Goal: Task Accomplishment & Management: Complete application form

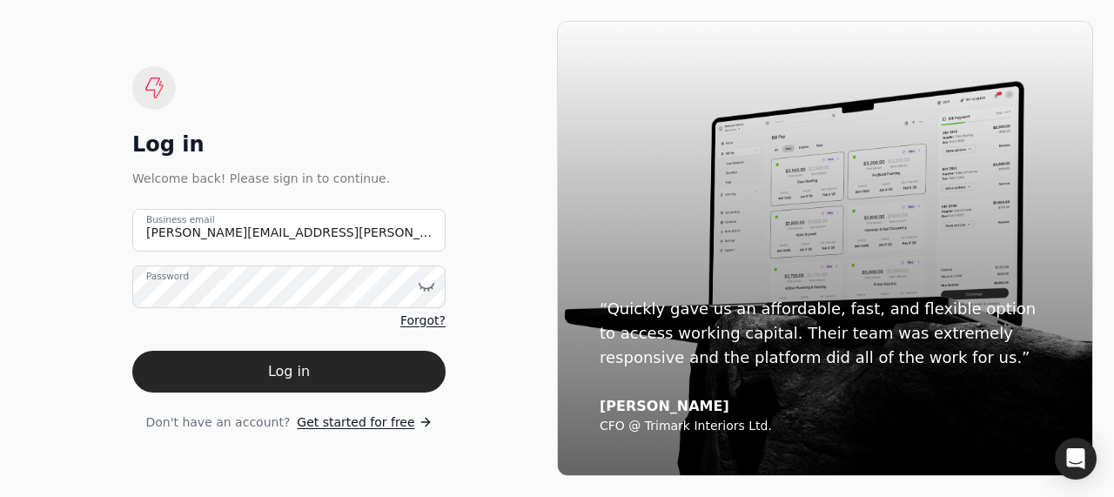
type email "[PERSON_NAME][EMAIL_ADDRESS][PERSON_NAME][US_STATE][DOMAIN_NAME]"
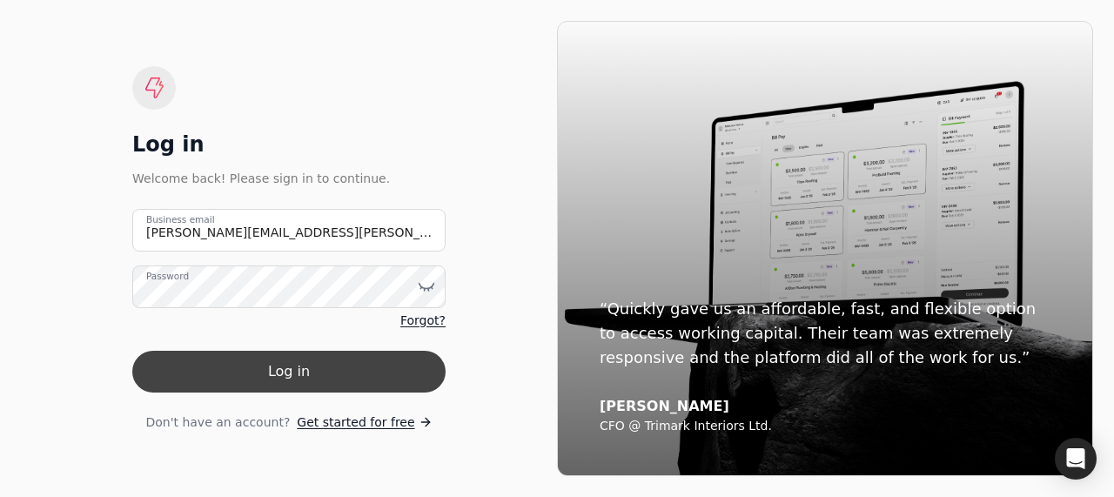
click at [279, 366] on button "Log in" at bounding box center [288, 372] width 313 height 42
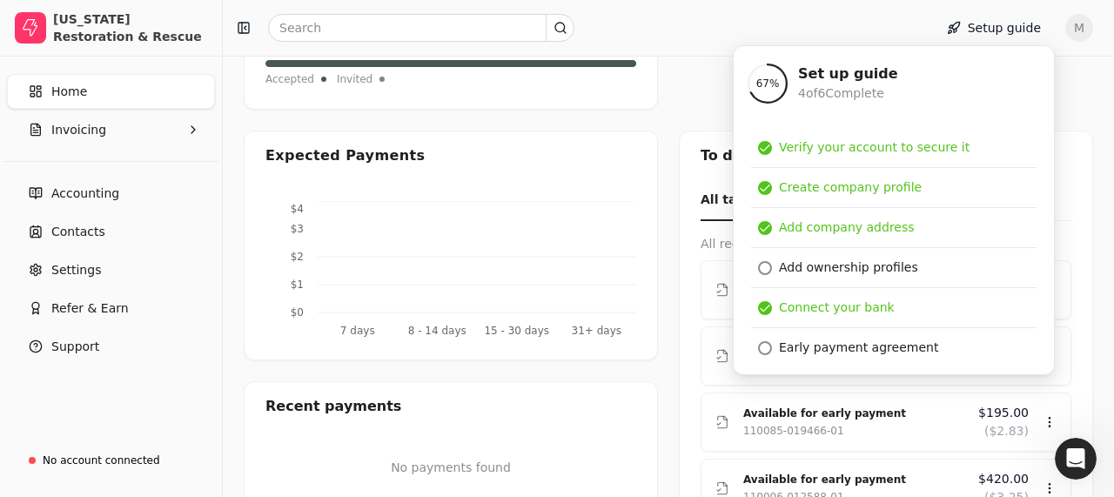
scroll to position [413, 0]
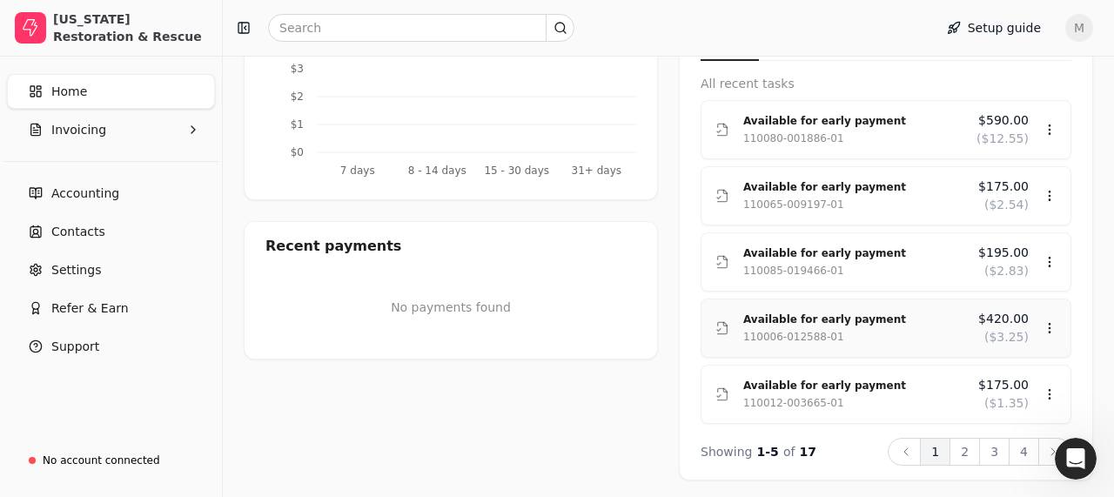
scroll to position [574, 0]
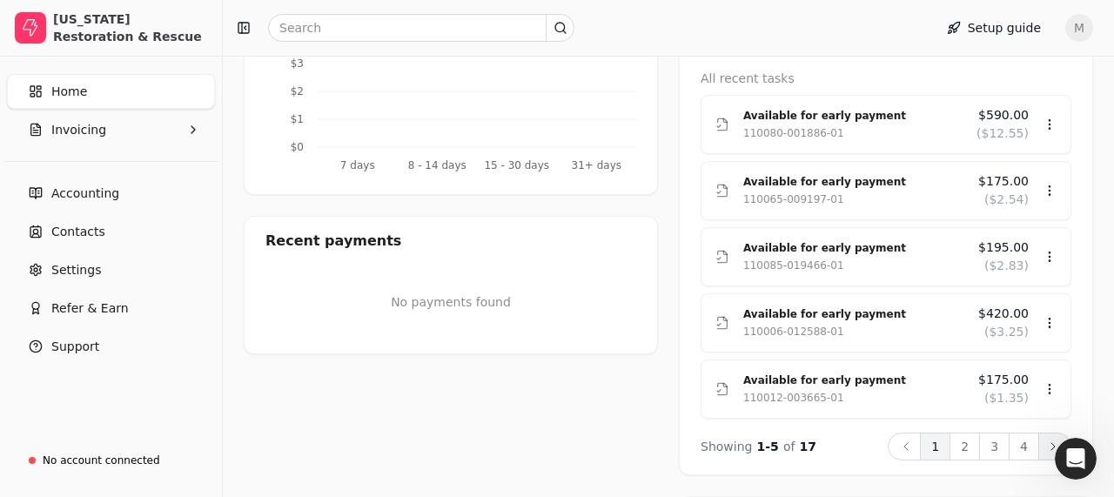
click at [1050, 456] on button "Next" at bounding box center [1054, 447] width 33 height 28
click at [1050, 453] on button "Next" at bounding box center [1054, 447] width 33 height 28
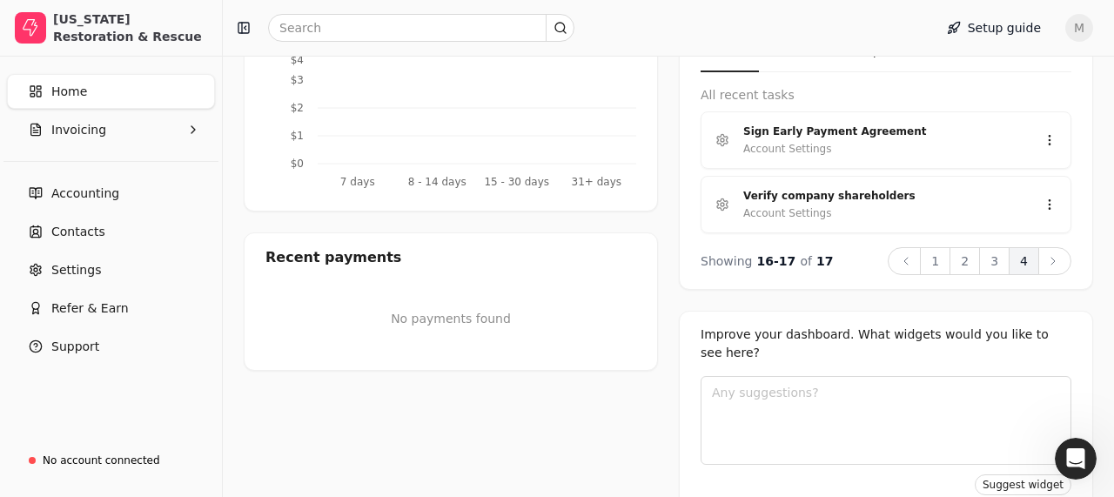
scroll to position [554, 0]
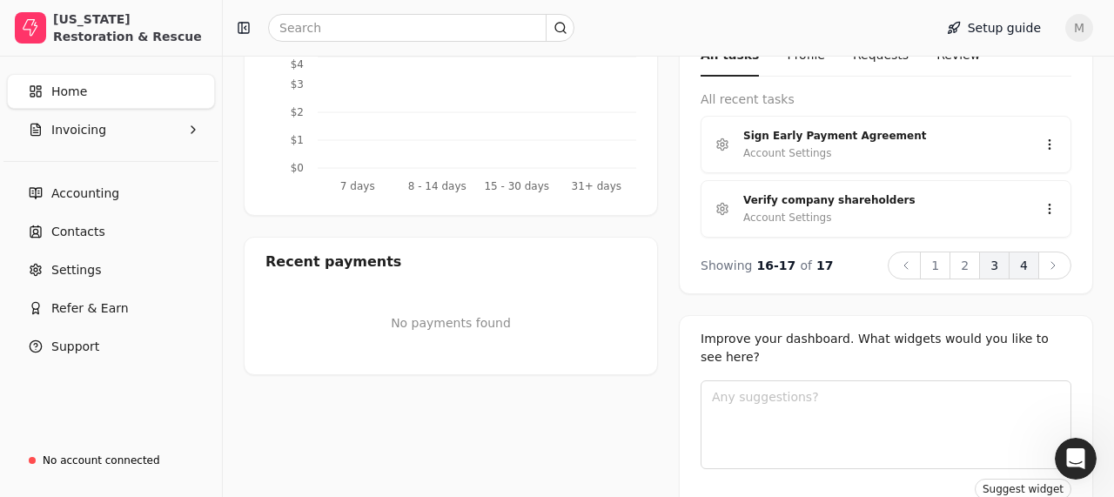
click at [1003, 269] on button "3" at bounding box center [994, 266] width 30 height 28
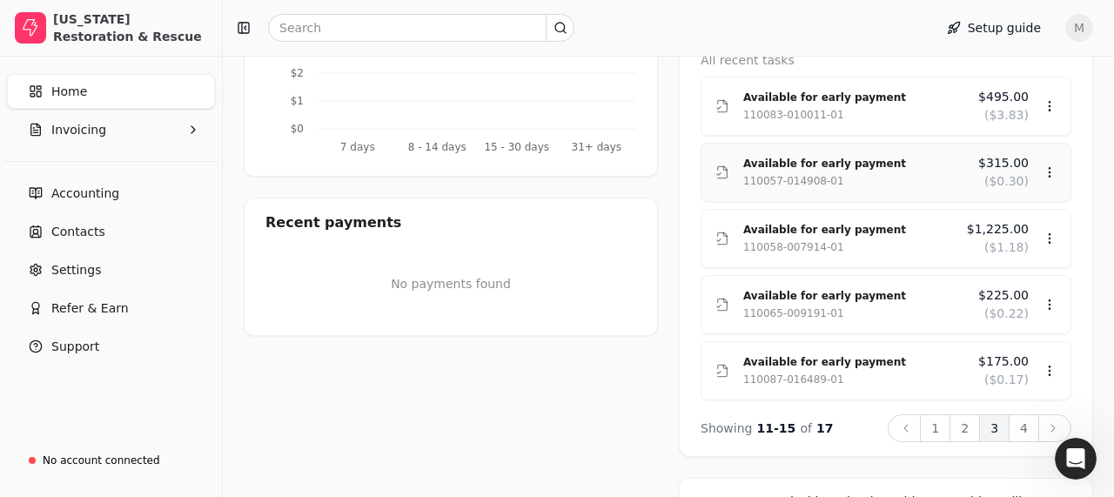
scroll to position [594, 0]
click at [970, 426] on button "2" at bounding box center [965, 427] width 30 height 28
click at [943, 432] on button "1" at bounding box center [935, 427] width 30 height 28
click at [989, 429] on button "3" at bounding box center [994, 427] width 30 height 28
click at [1024, 433] on button "4" at bounding box center [1024, 427] width 30 height 28
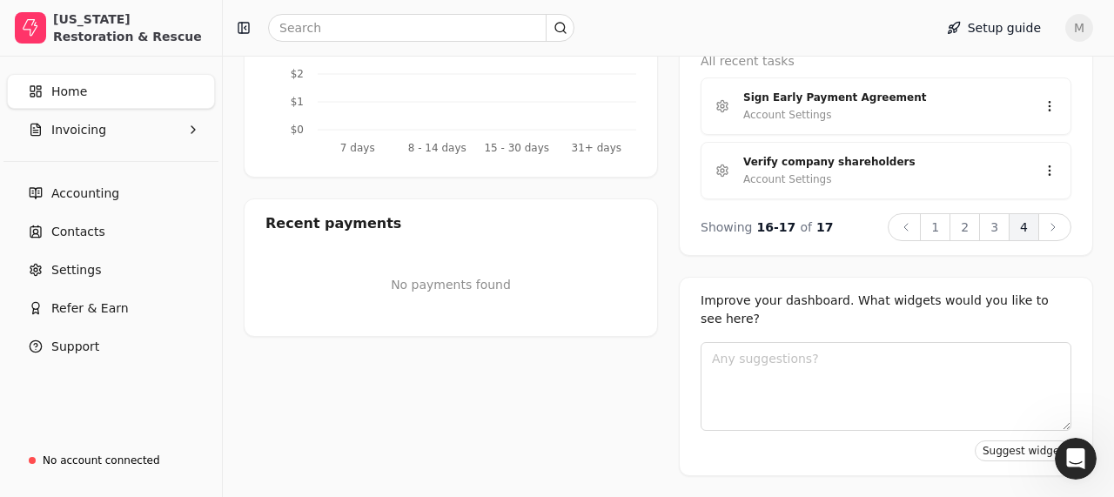
scroll to position [591, 0]
click at [996, 229] on button "3" at bounding box center [994, 228] width 30 height 28
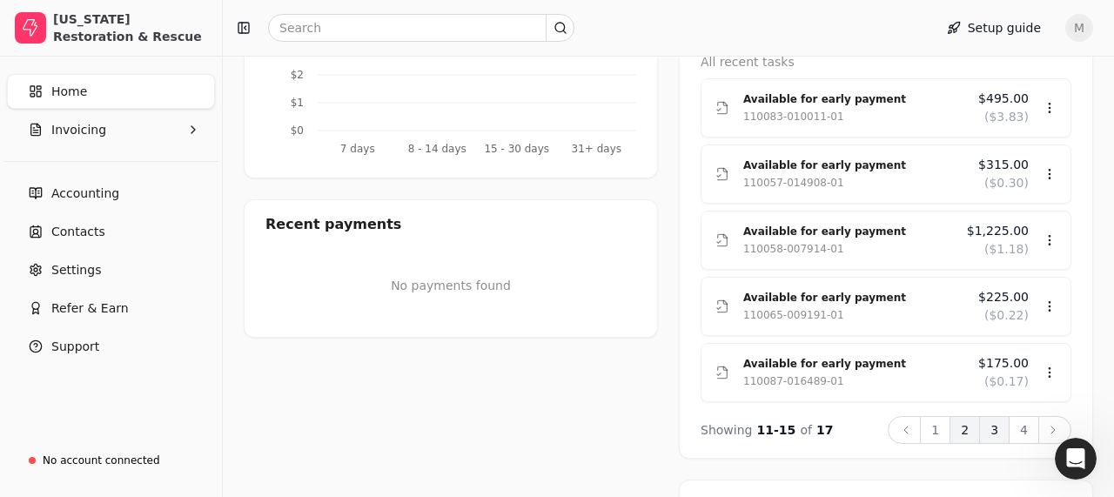
click at [967, 430] on button "2" at bounding box center [965, 430] width 30 height 28
click at [936, 426] on button "1" at bounding box center [935, 430] width 30 height 28
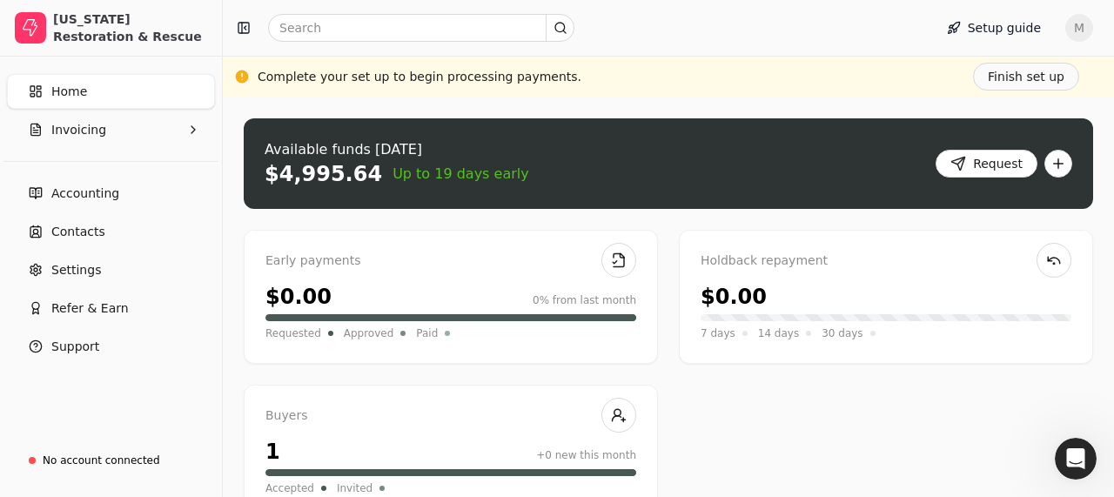
scroll to position [0, 0]
click at [1018, 84] on button "Finish set up" at bounding box center [1026, 77] width 106 height 28
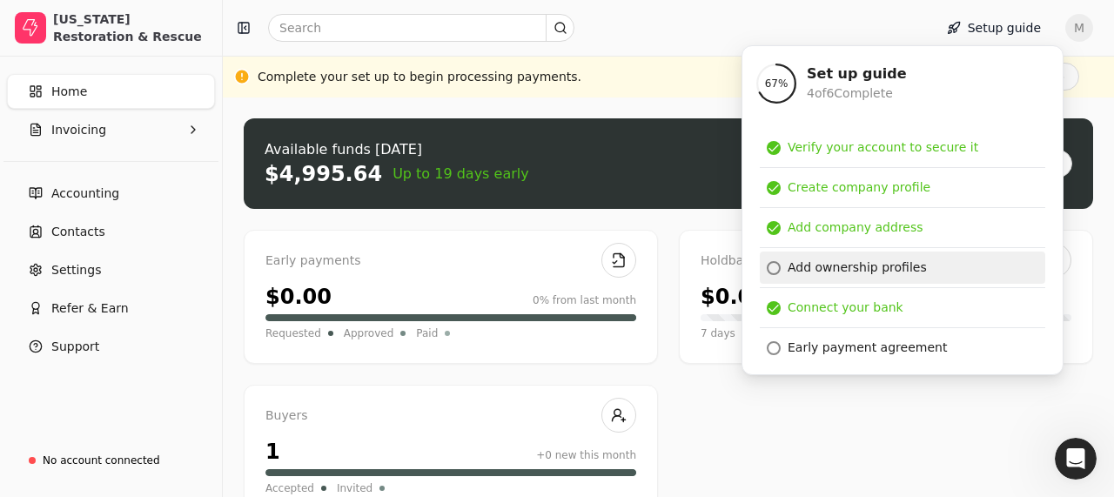
click at [822, 274] on div "Add ownership profiles" at bounding box center [857, 267] width 139 height 18
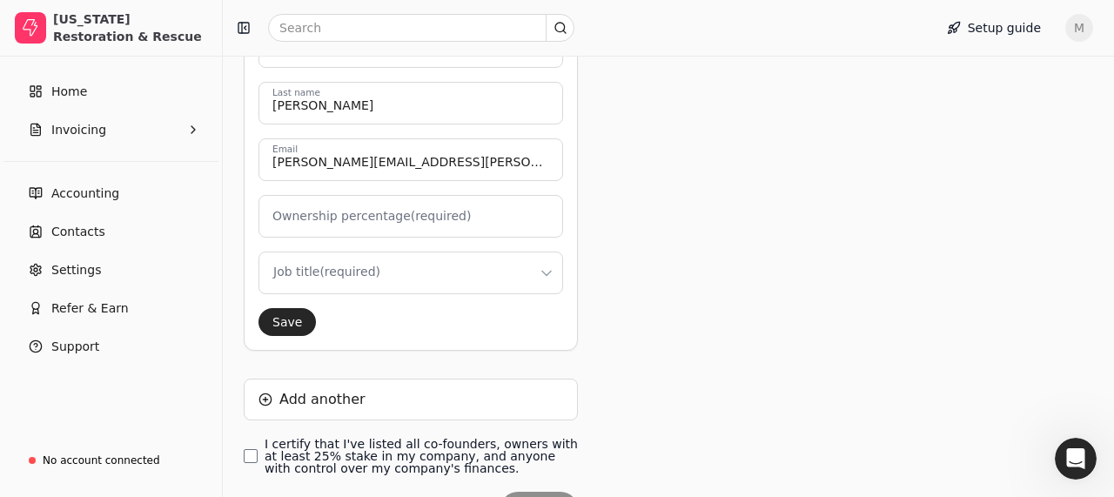
scroll to position [389, 0]
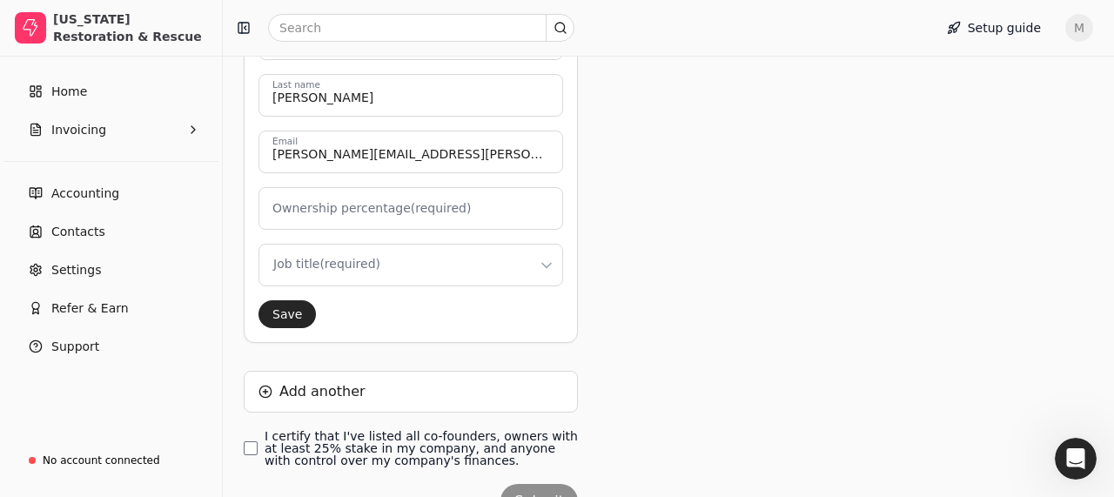
click at [426, 210] on label "Ownership percentage (required)" at bounding box center [371, 208] width 198 height 18
click at [426, 210] on input "Ownership percentage (required)" at bounding box center [410, 208] width 305 height 43
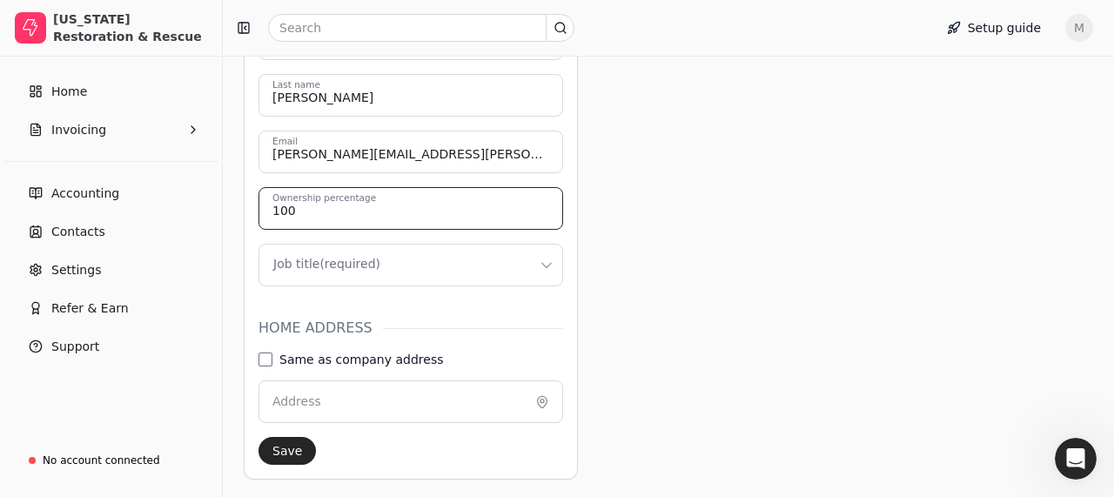
type input "100"
click at [411, 258] on html "[US_STATE] Restoration & Rescue Home Invoicing Accounting Contacts Settings Ref…" at bounding box center [557, 164] width 1114 height 1107
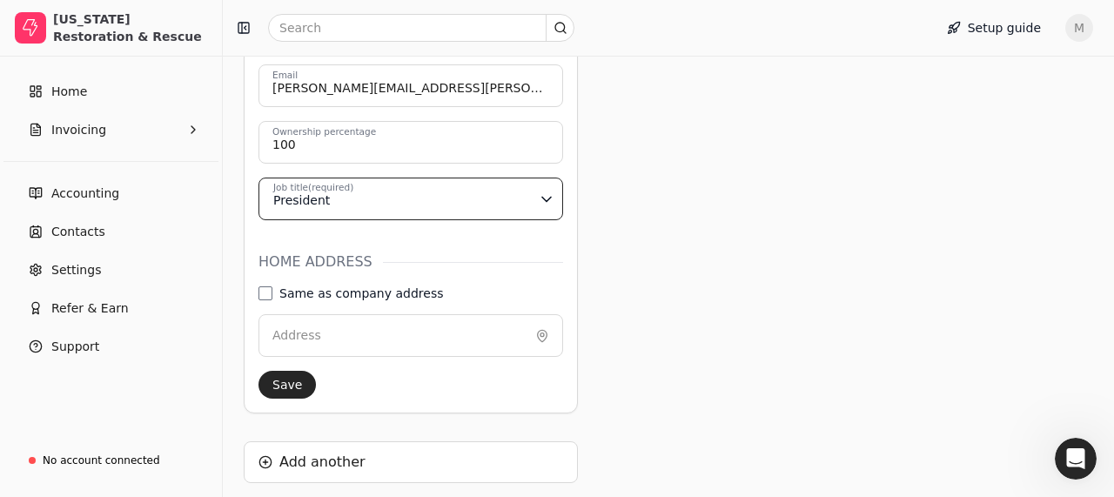
scroll to position [496, 0]
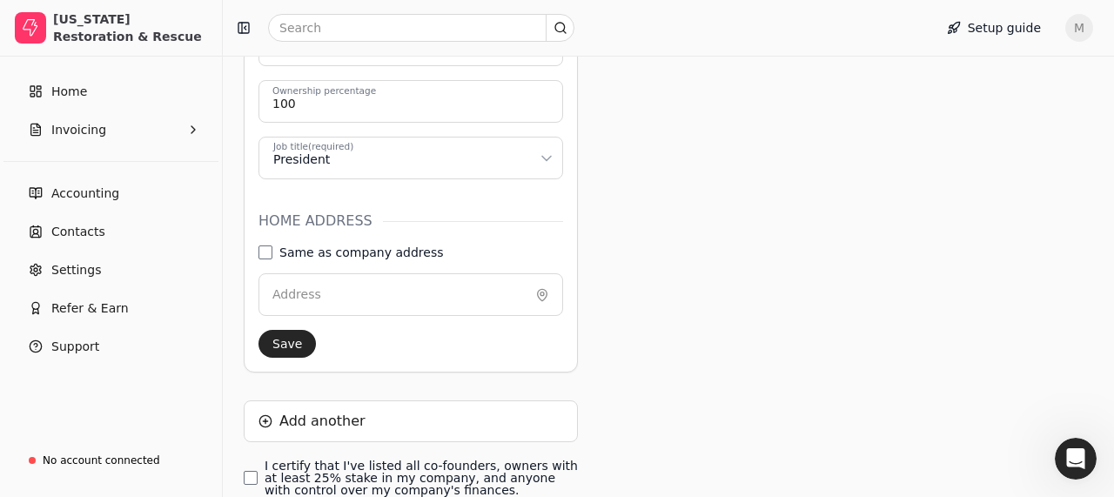
click at [298, 291] on label "Address" at bounding box center [296, 294] width 49 height 18
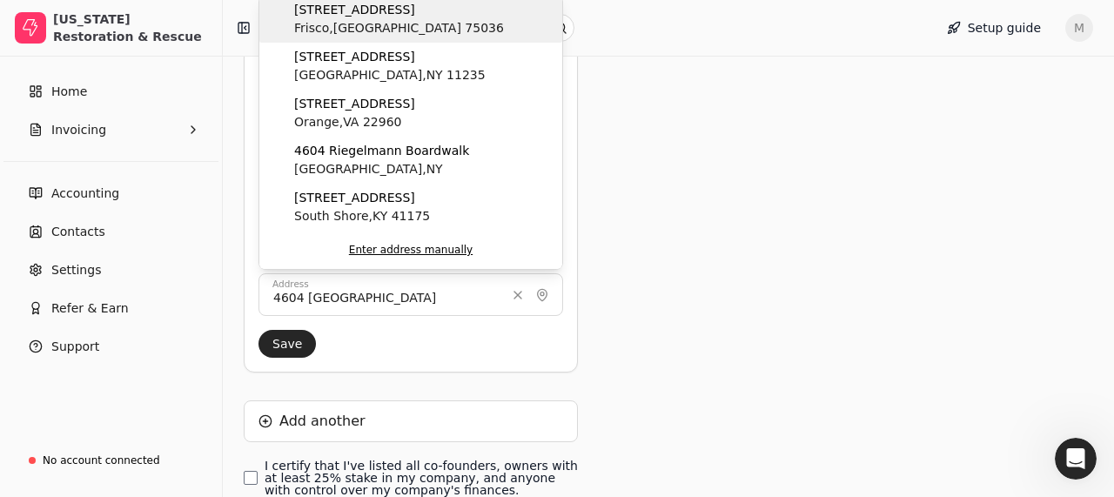
drag, startPoint x: 298, startPoint y: 291, endPoint x: 344, endPoint y: 20, distance: 274.6
click at [344, 20] on span "[GEOGRAPHIC_DATA] , [GEOGRAPHIC_DATA]" at bounding box center [399, 28] width 210 height 18
type input "[STREET_ADDRESS]"
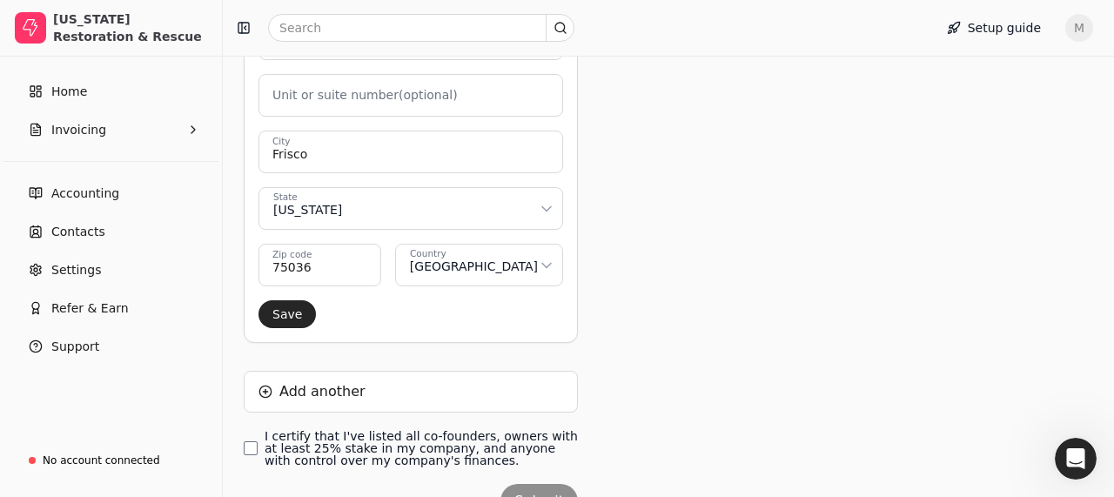
scroll to position [825, 0]
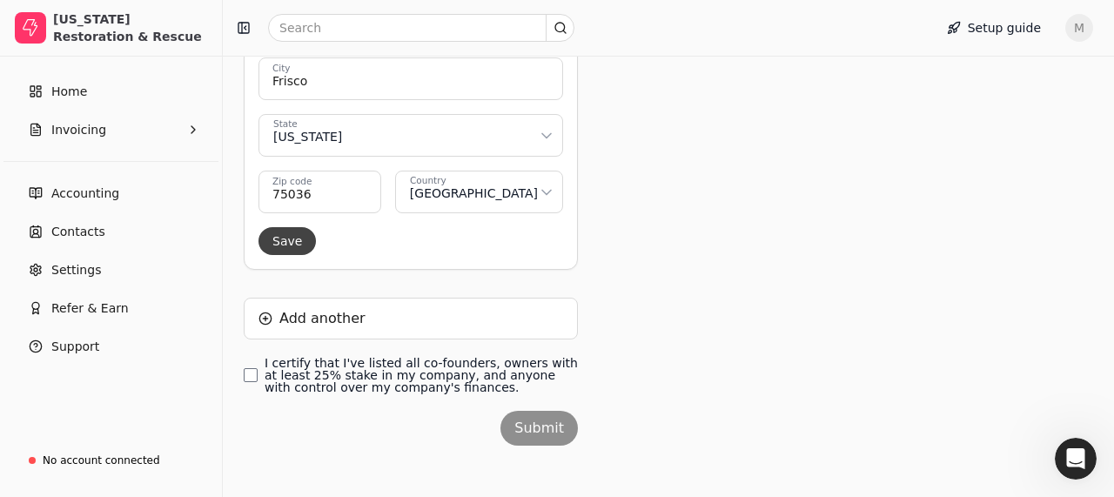
click at [299, 242] on button "Save" at bounding box center [286, 241] width 57 height 28
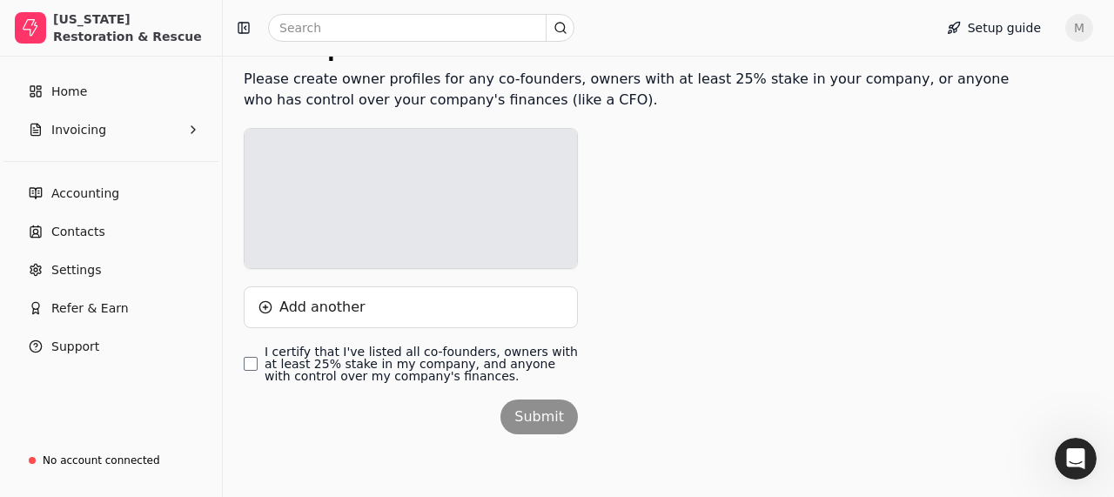
scroll to position [229, 0]
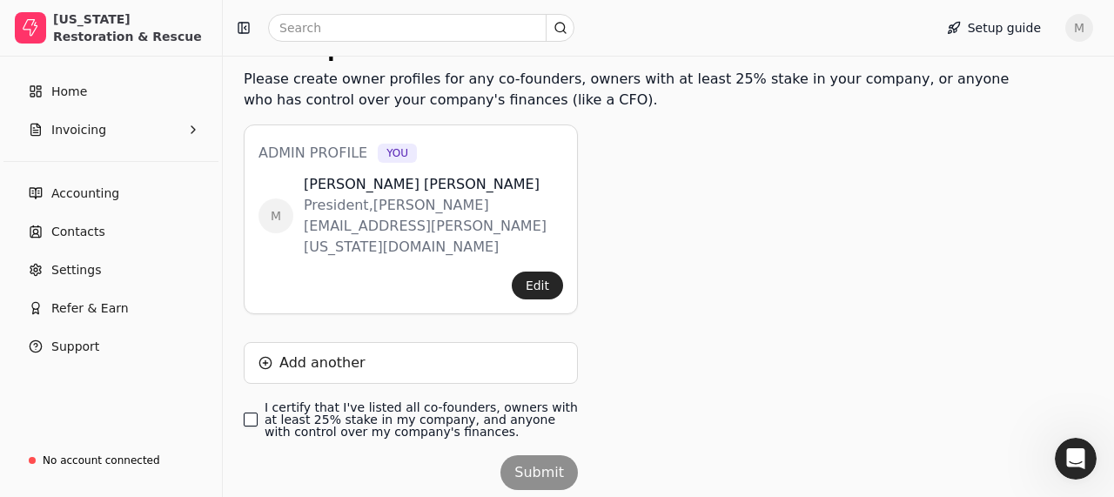
click at [249, 413] on finances\ "I certify that I've listed all co-founders, owners with at least 25% stake in m…" at bounding box center [251, 420] width 14 height 14
click at [535, 455] on button "Submit" at bounding box center [538, 472] width 77 height 35
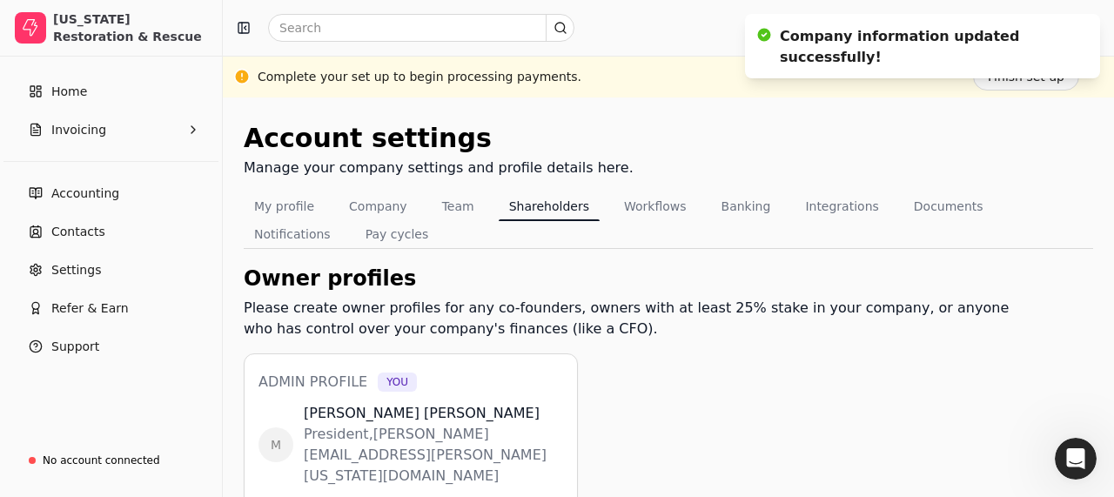
scroll to position [0, 0]
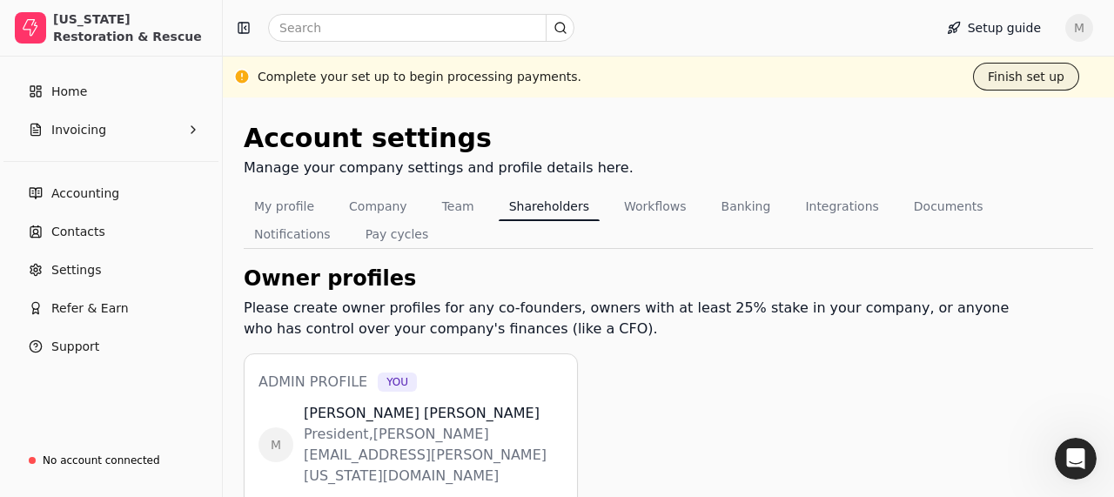
click at [1019, 84] on button "Finish set up" at bounding box center [1026, 77] width 106 height 28
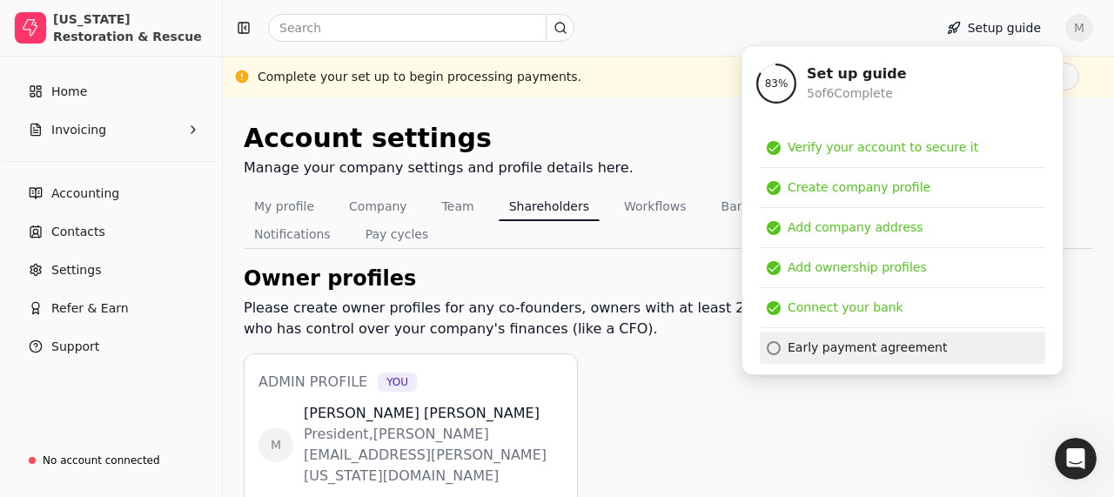
click at [775, 350] on div at bounding box center [774, 348] width 14 height 14
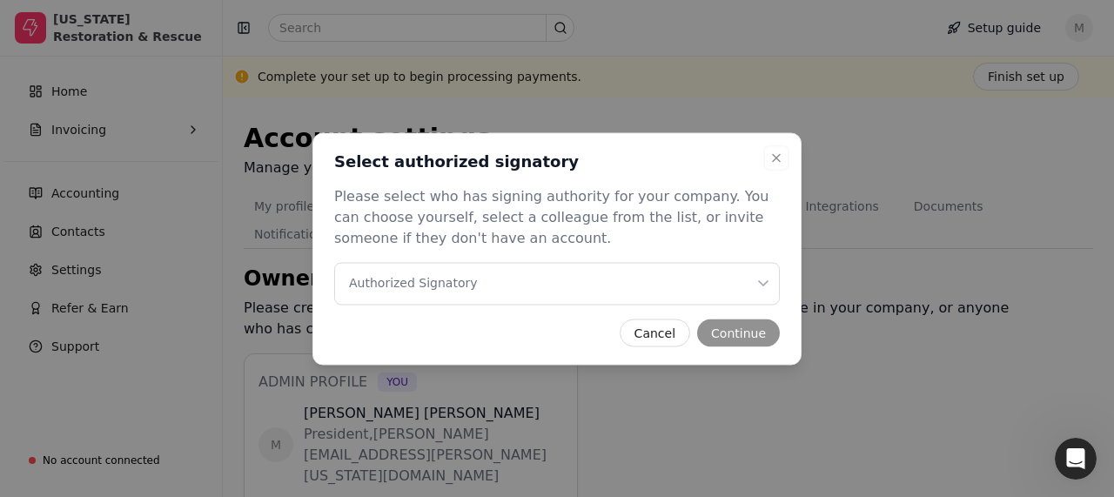
click at [535, 283] on Signatory "Authorized Signatory" at bounding box center [557, 283] width 446 height 43
click at [750, 327] on button "Continue" at bounding box center [738, 333] width 83 height 28
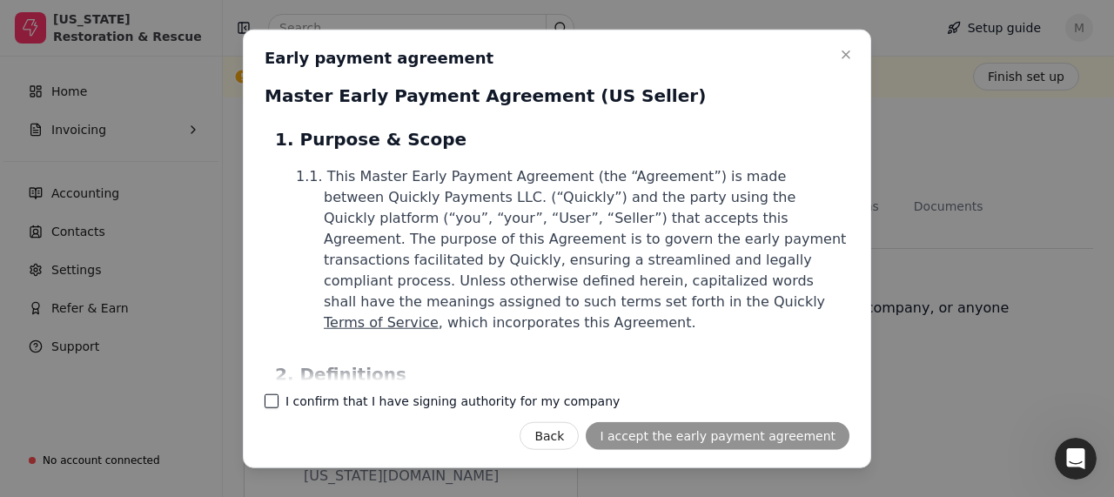
click at [271, 401] on company "I confirm that I have signing authority for my company" at bounding box center [272, 401] width 14 height 14
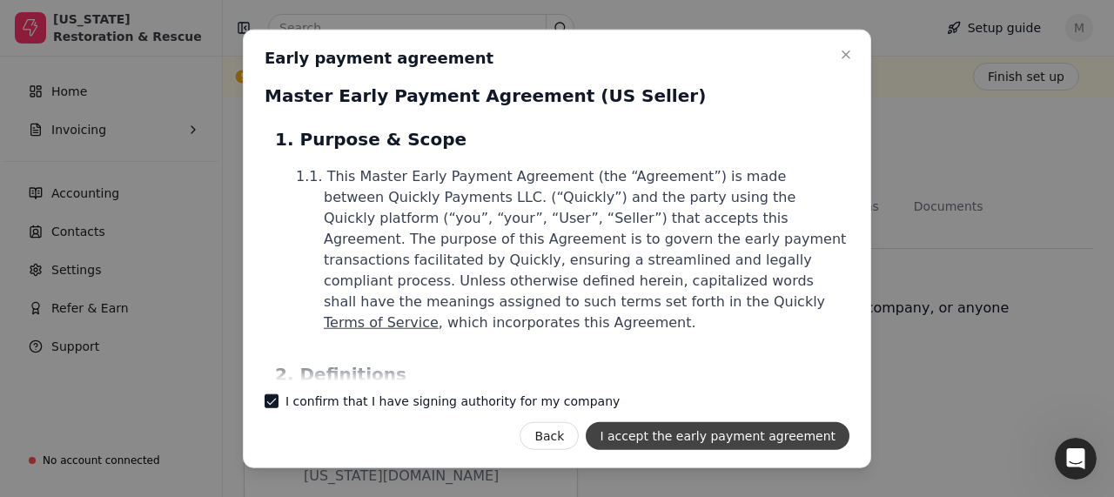
click at [716, 438] on button "I accept the early payment agreement" at bounding box center [718, 436] width 264 height 28
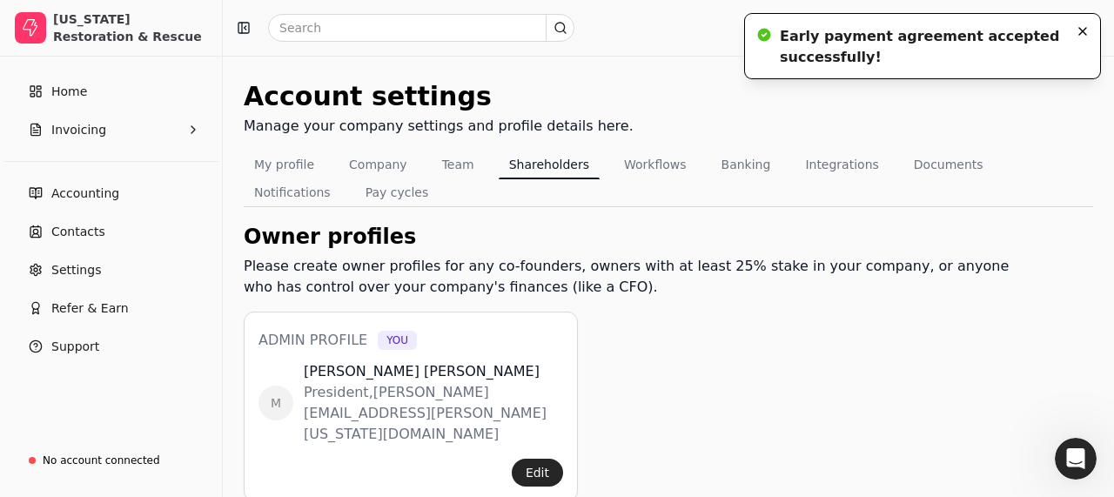
click at [1084, 35] on icon "Notifications (F8)" at bounding box center [1083, 31] width 14 height 14
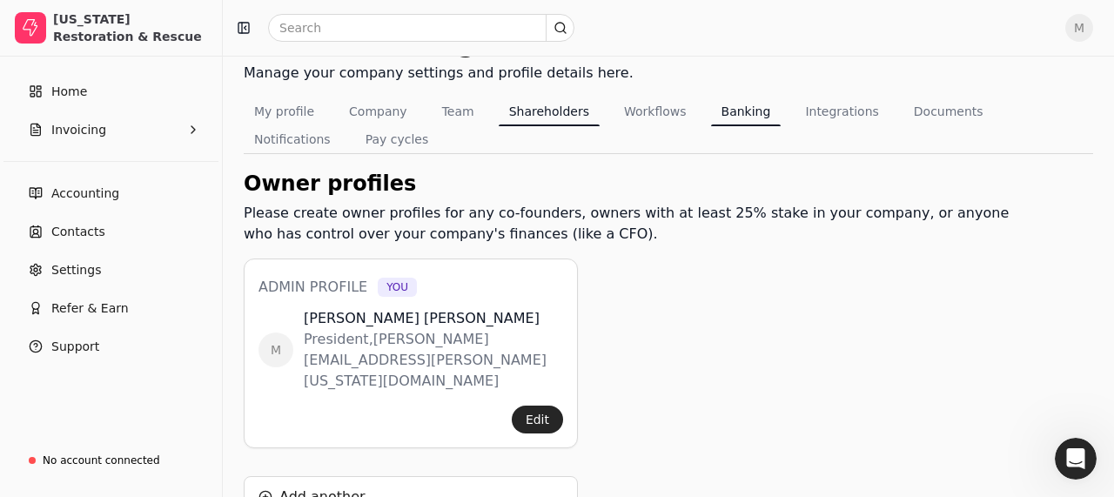
scroll to position [81, 0]
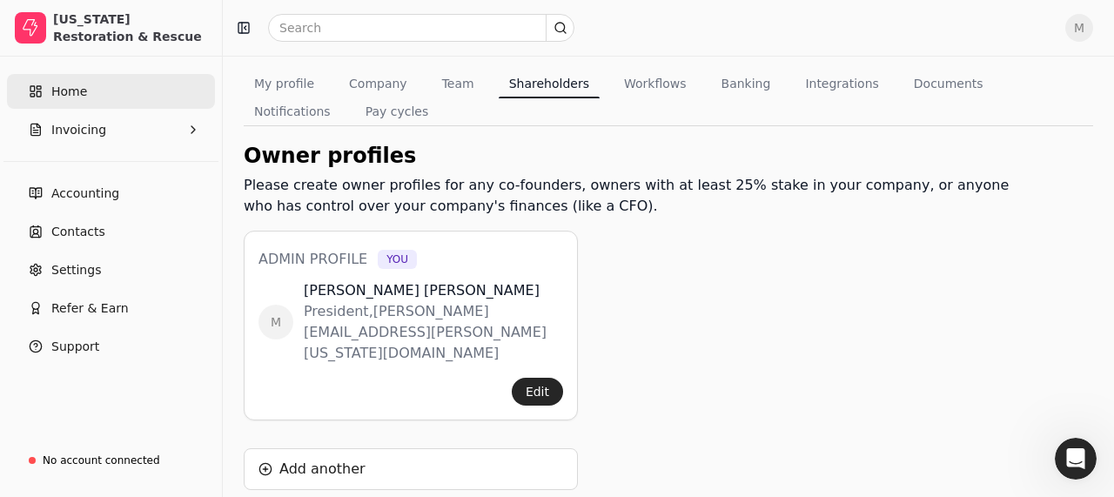
click at [91, 91] on link "Home" at bounding box center [111, 91] width 208 height 35
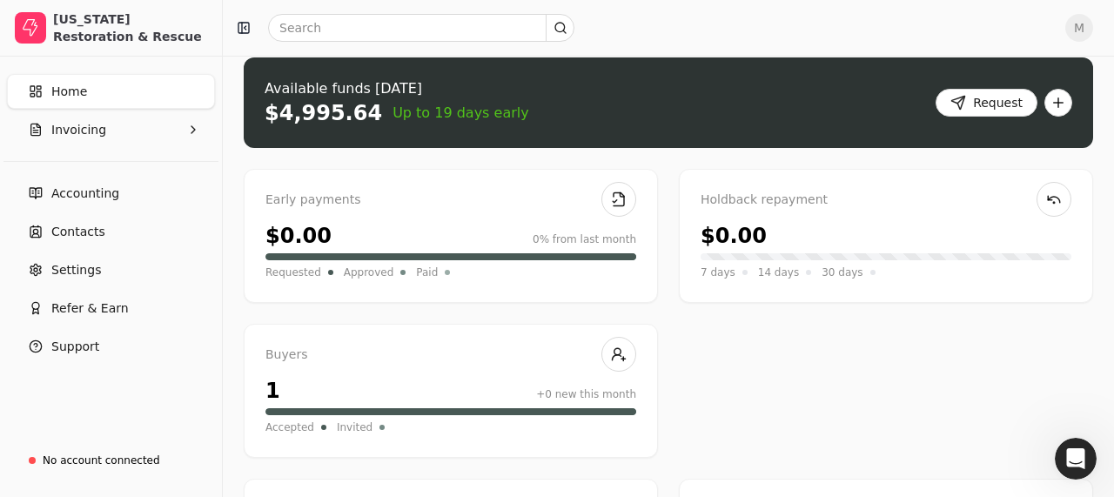
scroll to position [13, 0]
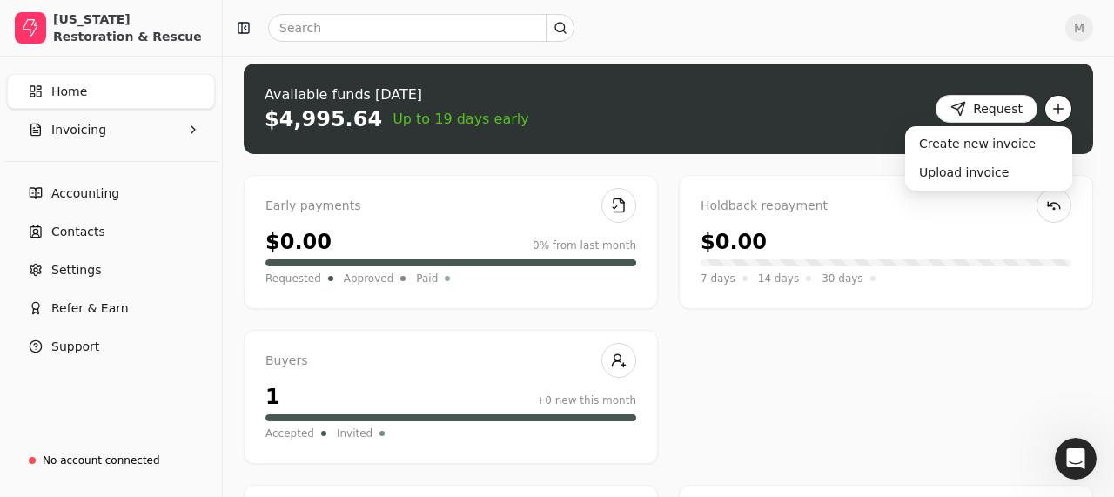
click at [1057, 116] on button "button" at bounding box center [1058, 109] width 28 height 28
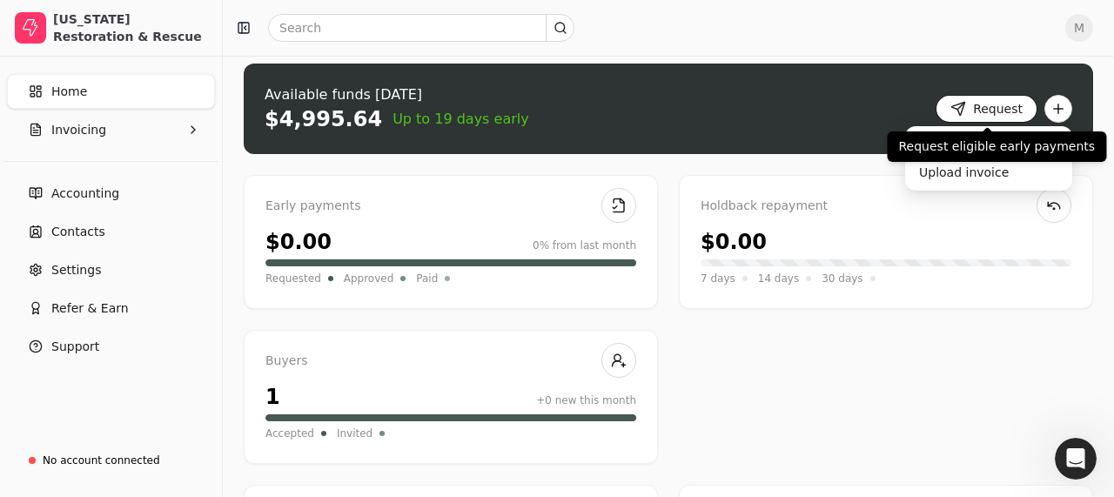
click at [986, 104] on button "Request" at bounding box center [987, 109] width 102 height 28
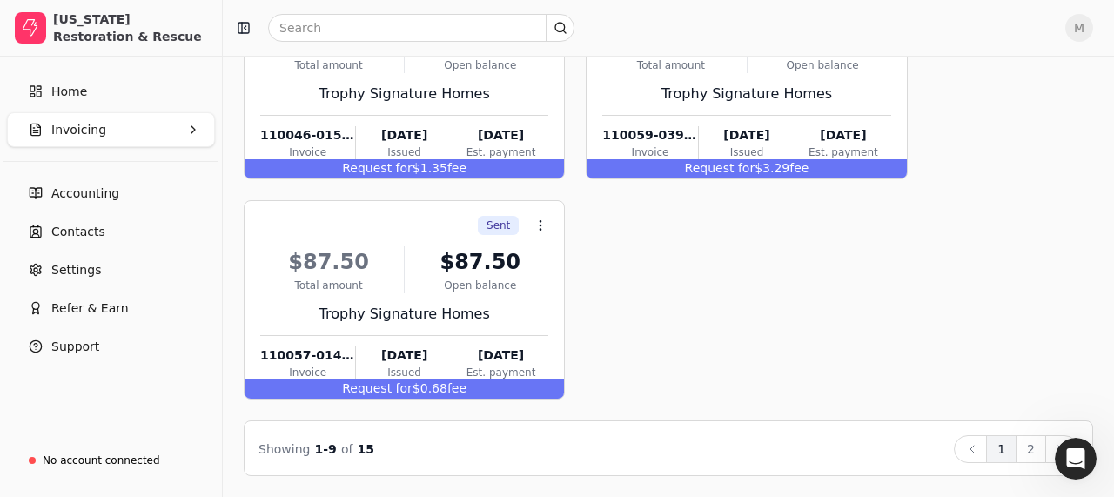
scroll to position [855, 0]
click at [1024, 447] on button "2" at bounding box center [1031, 450] width 30 height 28
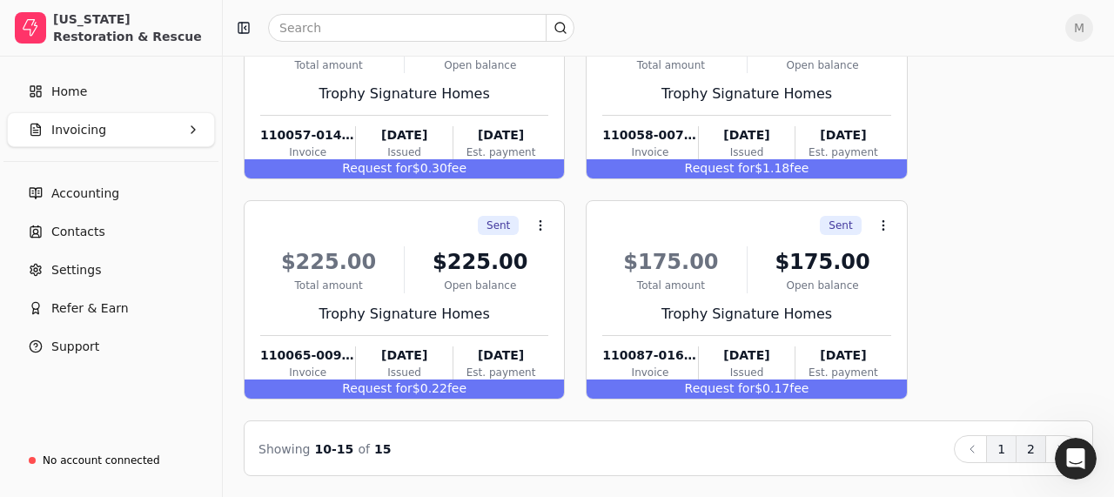
scroll to position [414, 0]
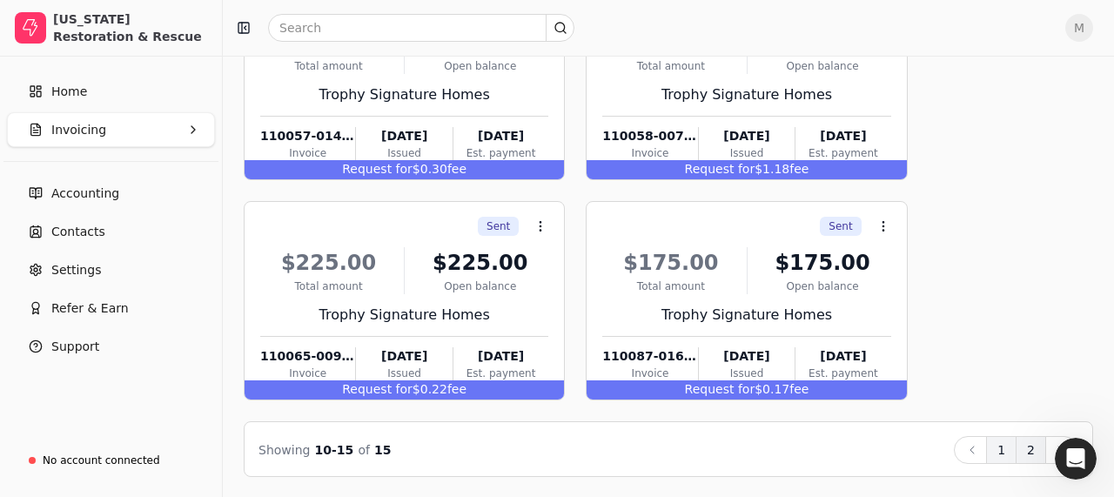
click at [1012, 450] on button "1" at bounding box center [1001, 450] width 30 height 28
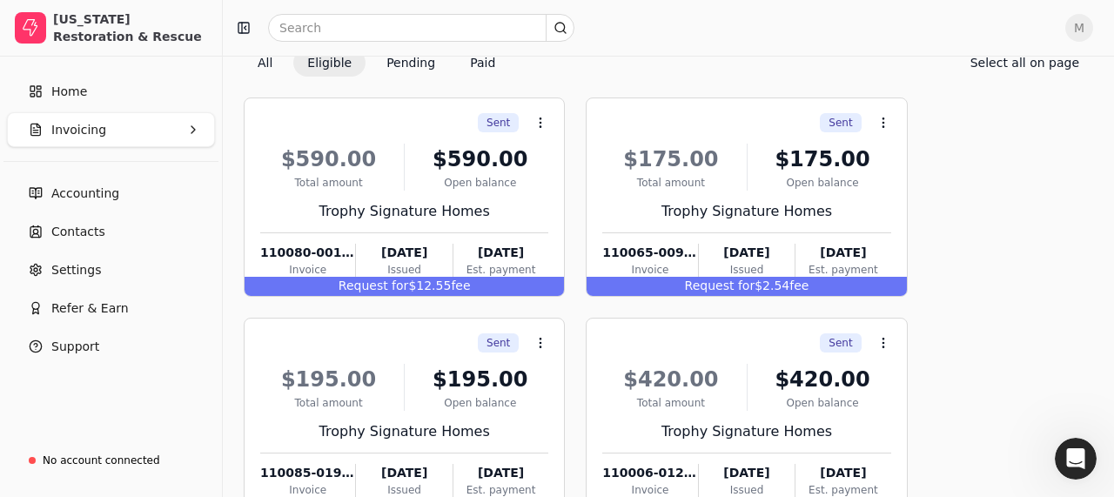
scroll to position [76, 0]
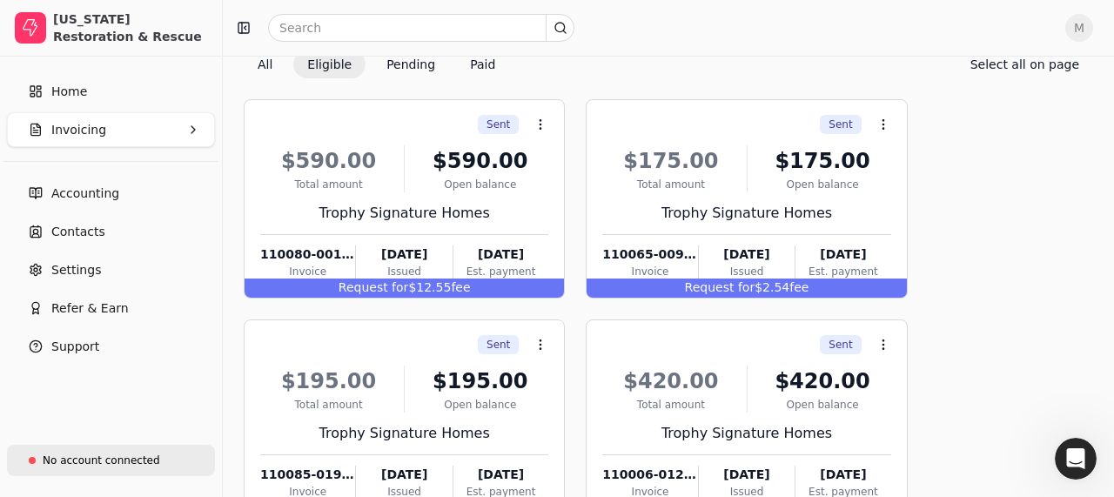
click at [95, 469] on div "No account connected" at bounding box center [94, 461] width 131 height 30
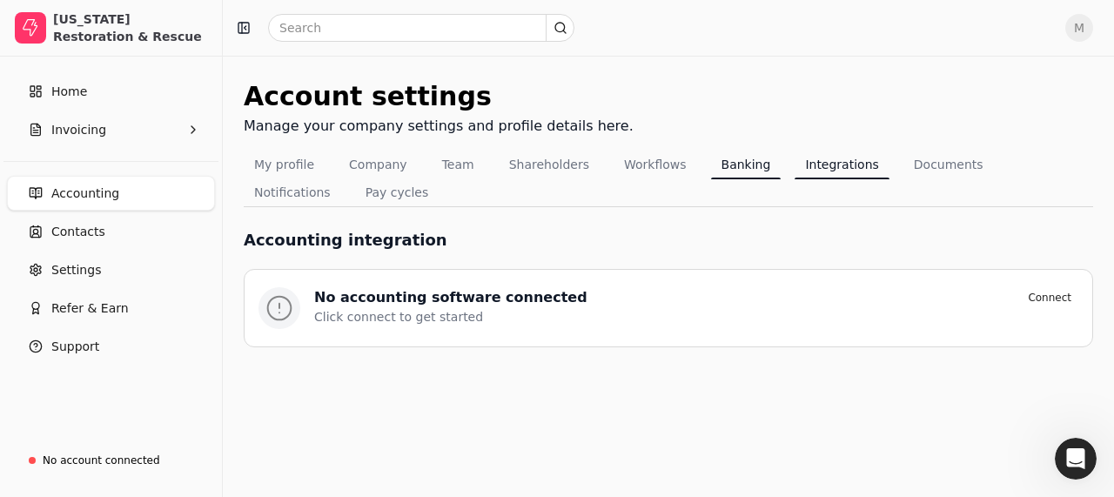
click at [717, 170] on button "Banking" at bounding box center [746, 165] width 70 height 28
